Goal: Task Accomplishment & Management: Manage account settings

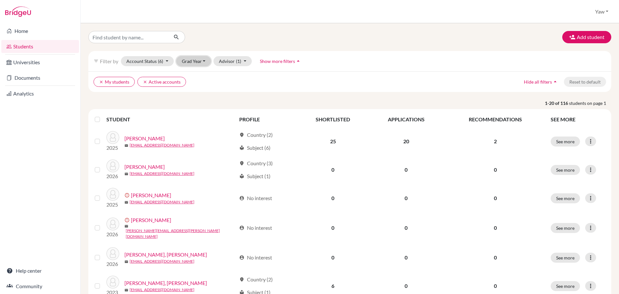
click at [197, 60] on button "Grad Year" at bounding box center [193, 61] width 35 height 10
click at [198, 95] on div "2026" at bounding box center [195, 96] width 23 height 8
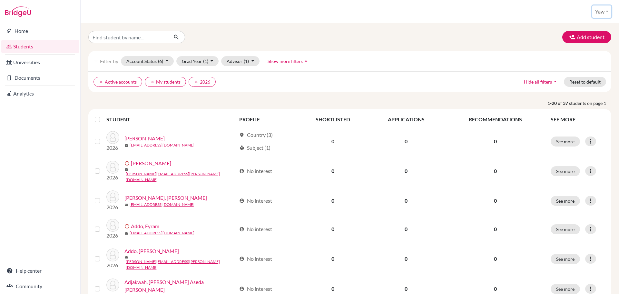
click at [604, 7] on button "Yaw" at bounding box center [601, 11] width 19 height 12
click at [583, 54] on button "Log out" at bounding box center [586, 52] width 51 height 10
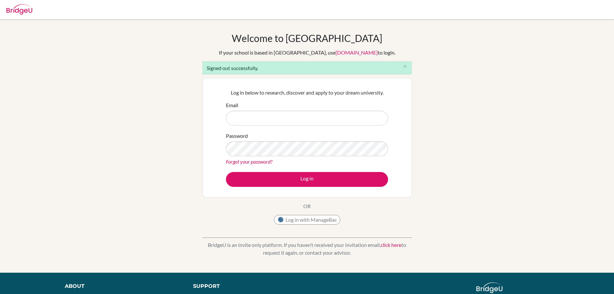
click at [280, 118] on input "Email" at bounding box center [307, 118] width 162 height 15
type input "[PERSON_NAME][EMAIL_ADDRESS][DOMAIN_NAME]"
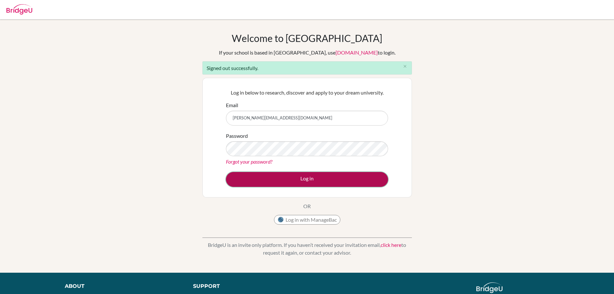
click at [262, 180] on button "Log in" at bounding box center [307, 179] width 162 height 15
